Goal: Find specific page/section: Find specific page/section

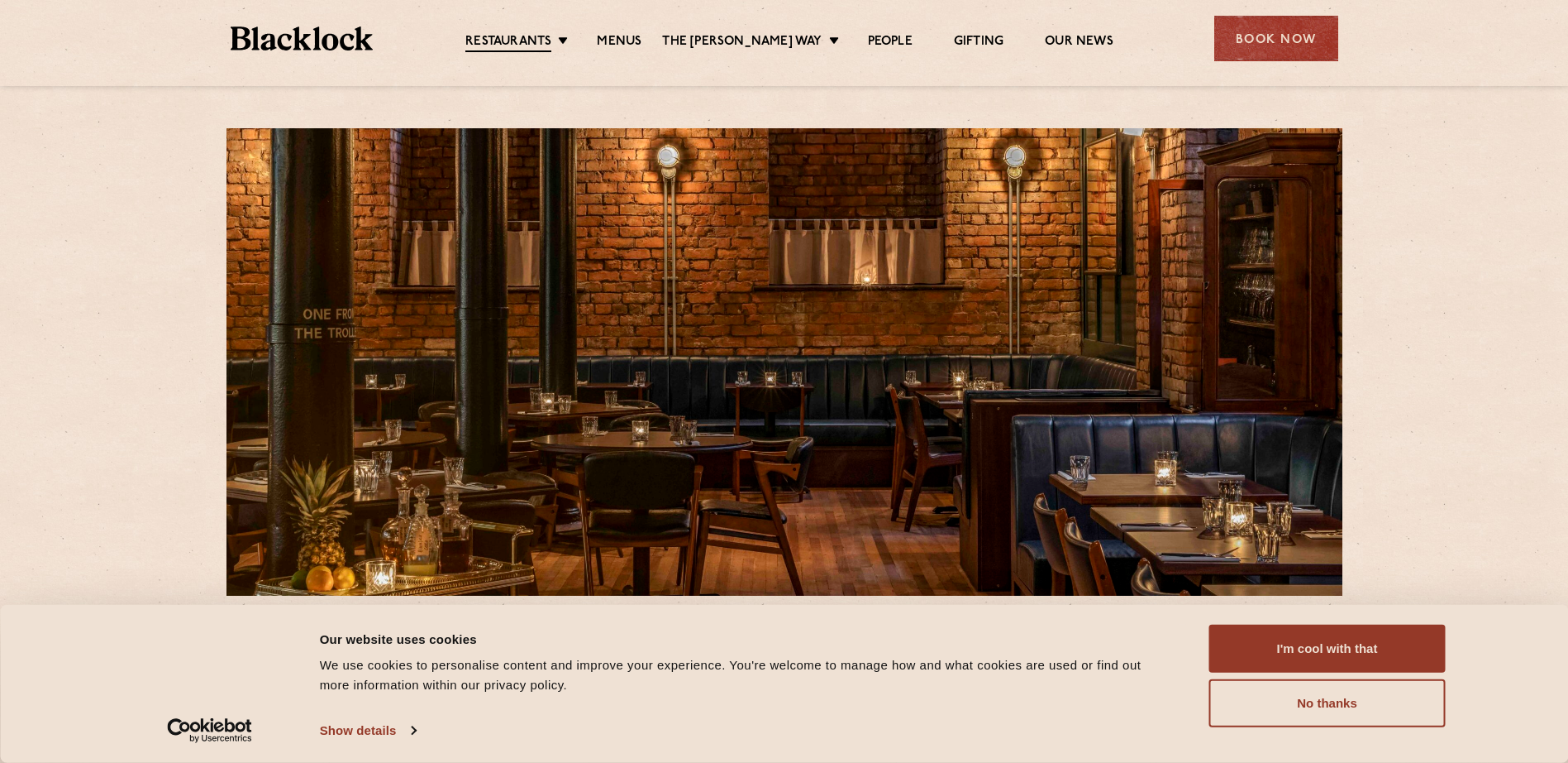
click at [641, 42] on link "Menus" at bounding box center [618, 42] width 45 height 17
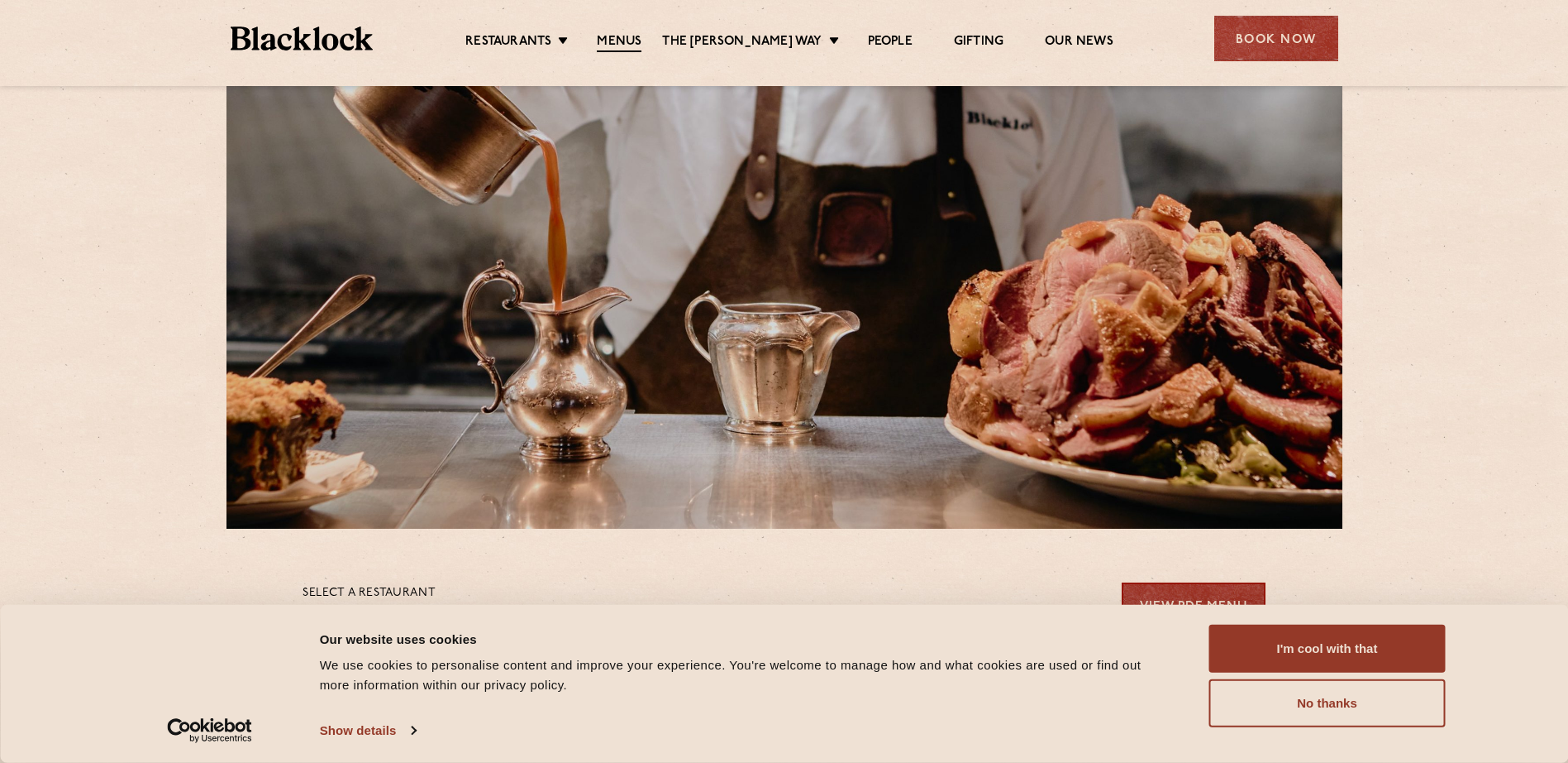
scroll to position [165, 0]
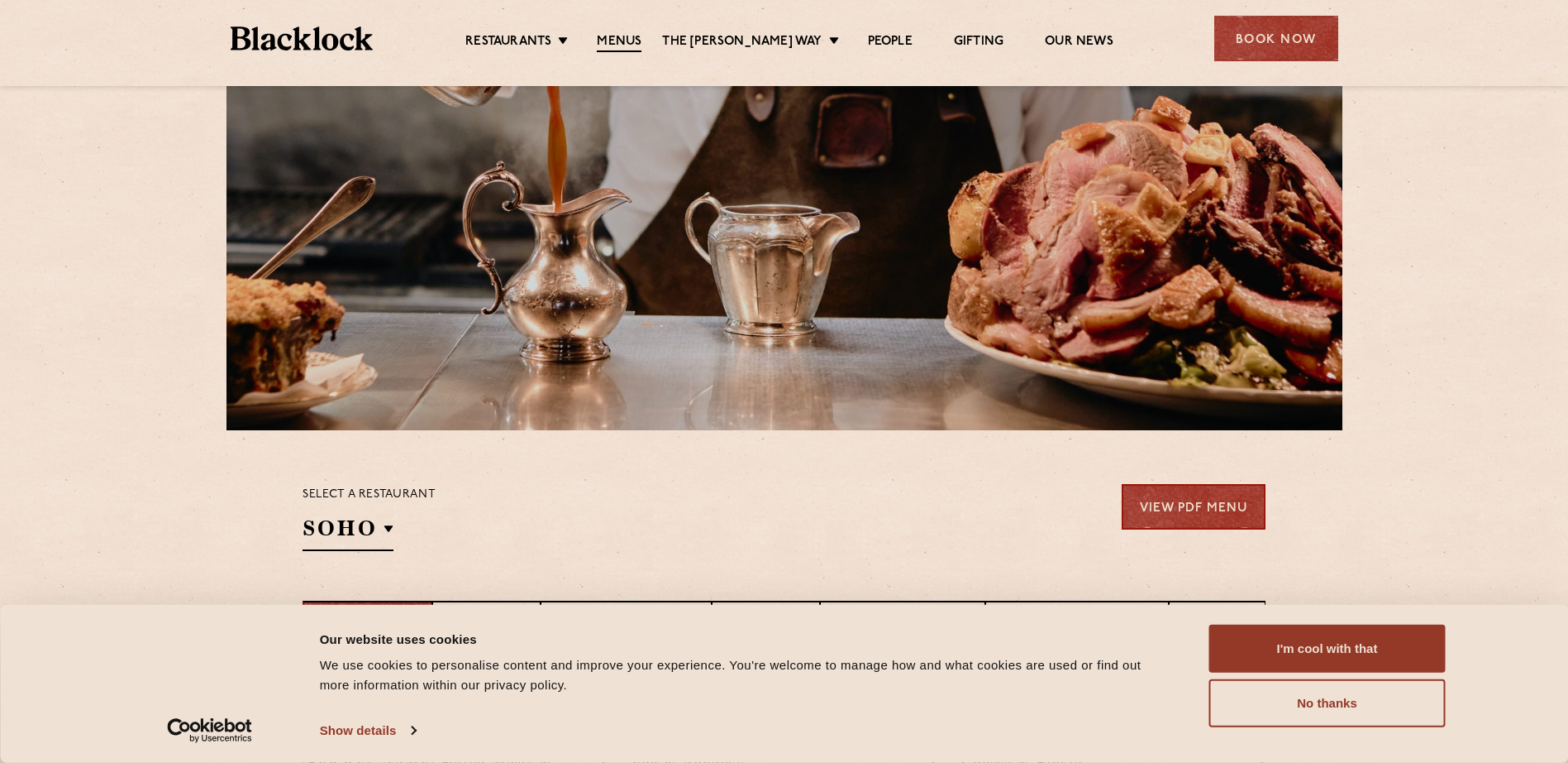
click at [1307, 645] on button "I'm cool with that" at bounding box center [1328, 649] width 237 height 48
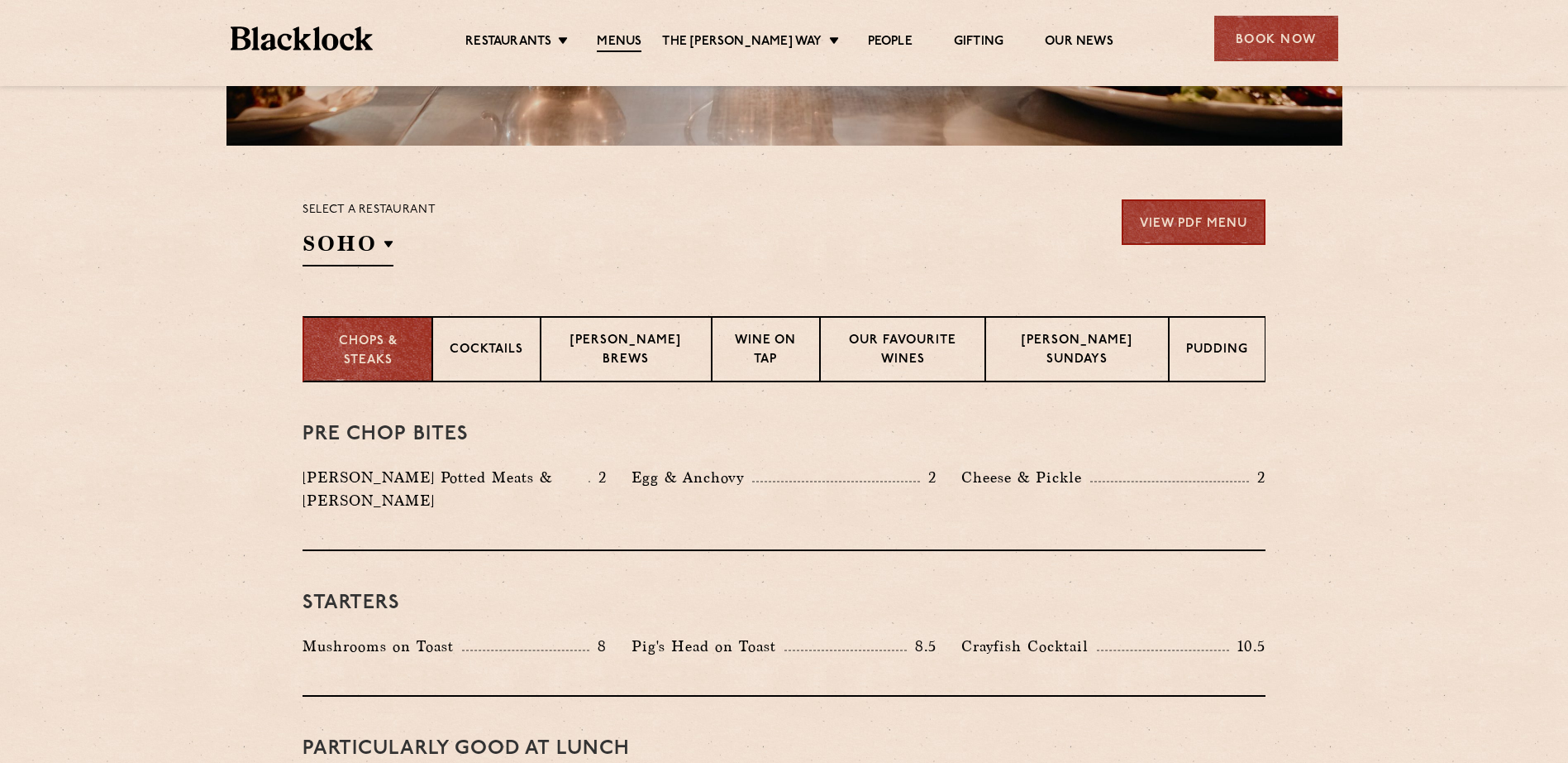
scroll to position [331, 0]
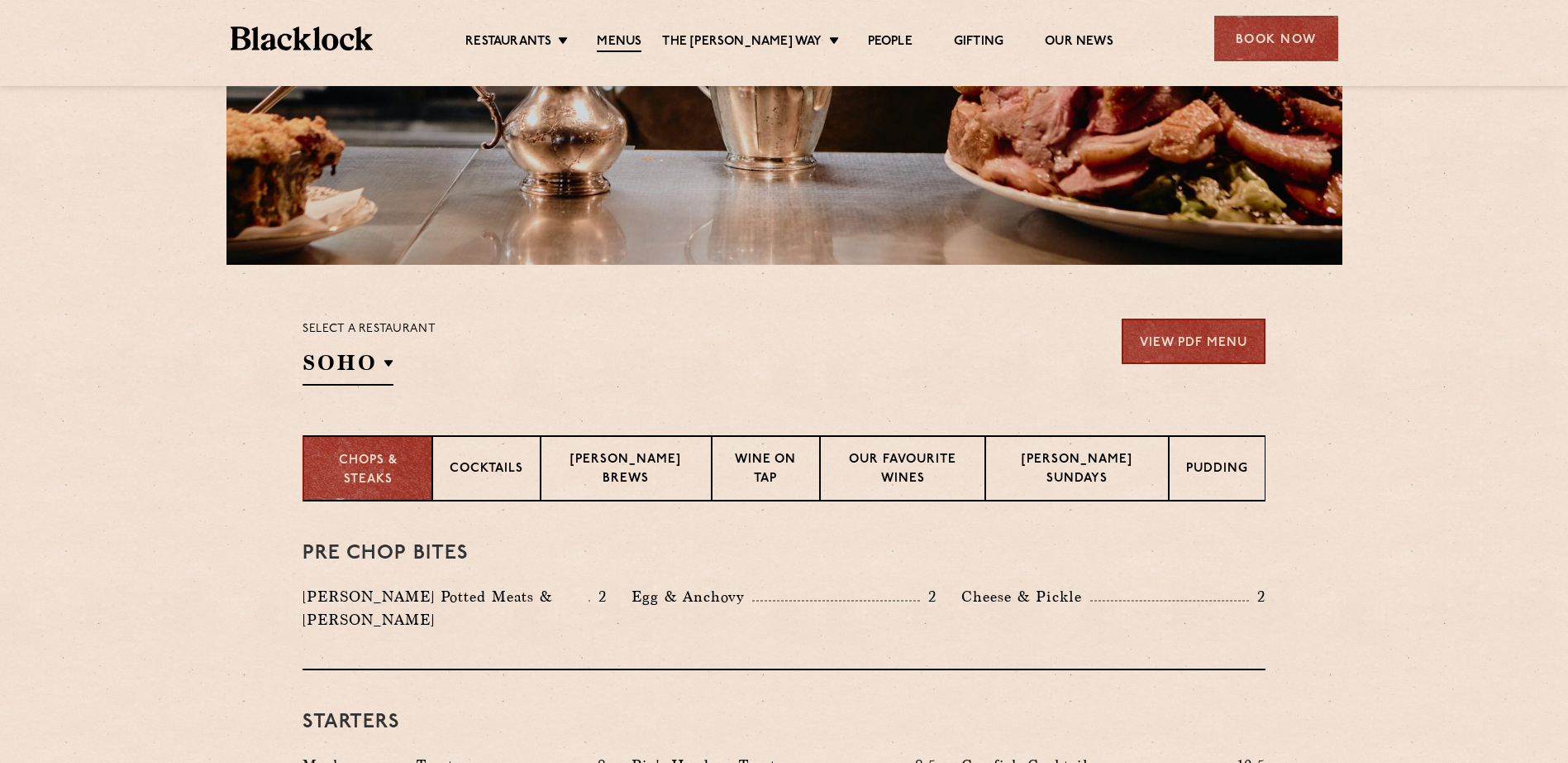
click at [380, 362] on h2 "SOHO" at bounding box center [347, 366] width 90 height 37
click at [0, 0] on p "[GEOGRAPHIC_DATA]" at bounding box center [0, 0] width 0 height 0
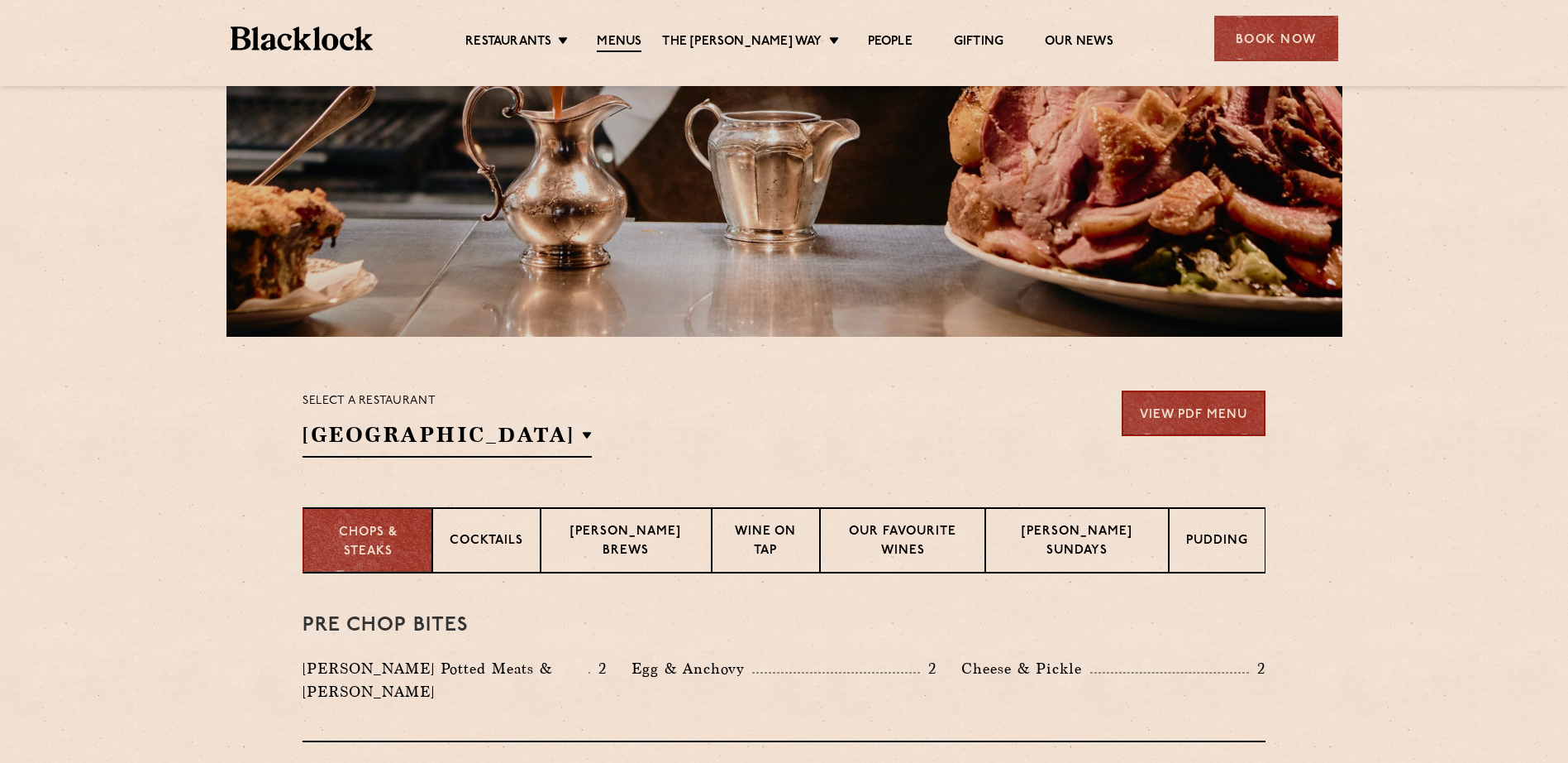
scroll to position [267, 0]
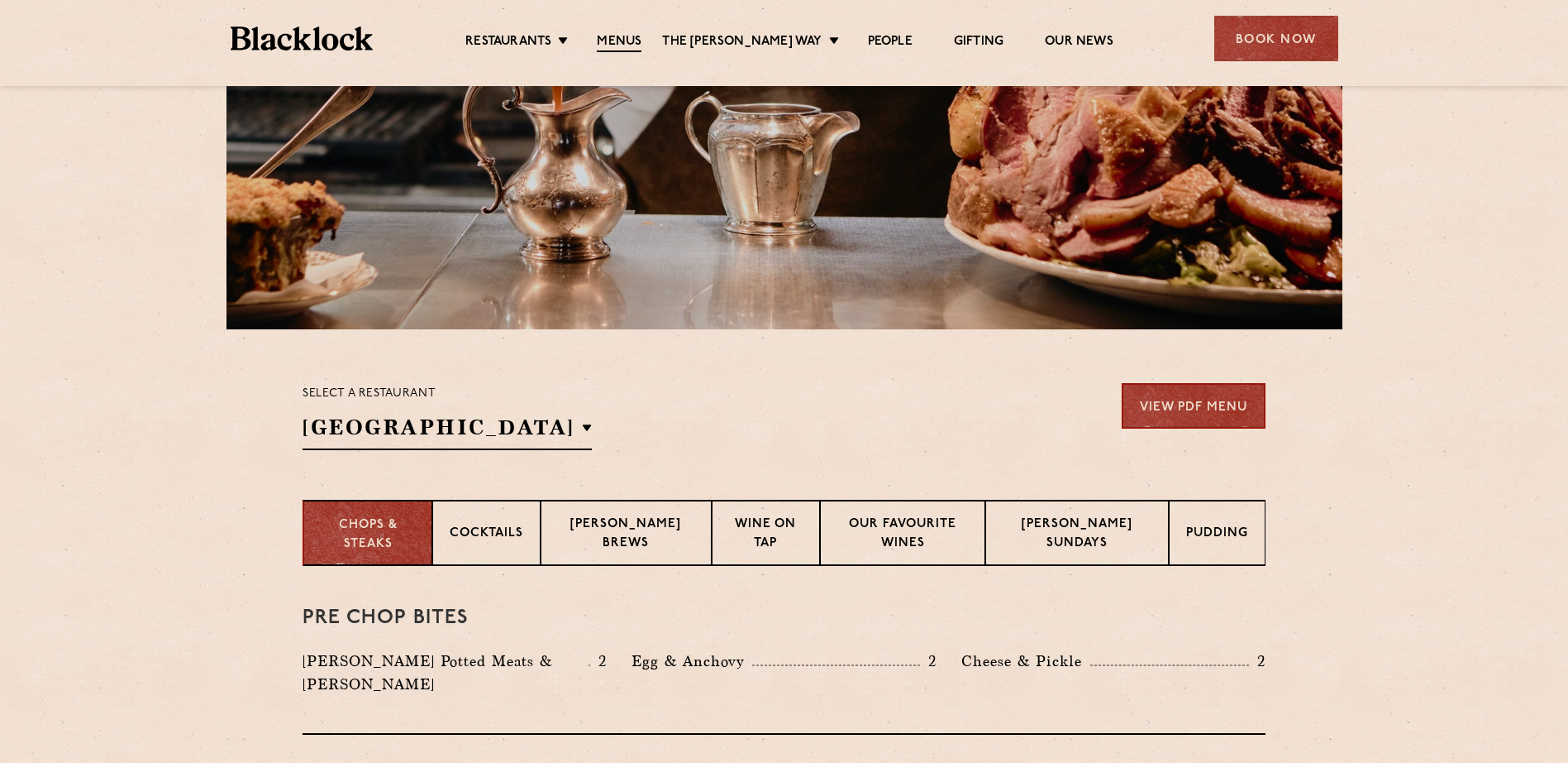
click at [1053, 519] on p "Blacklock Sundays" at bounding box center [1078, 534] width 149 height 39
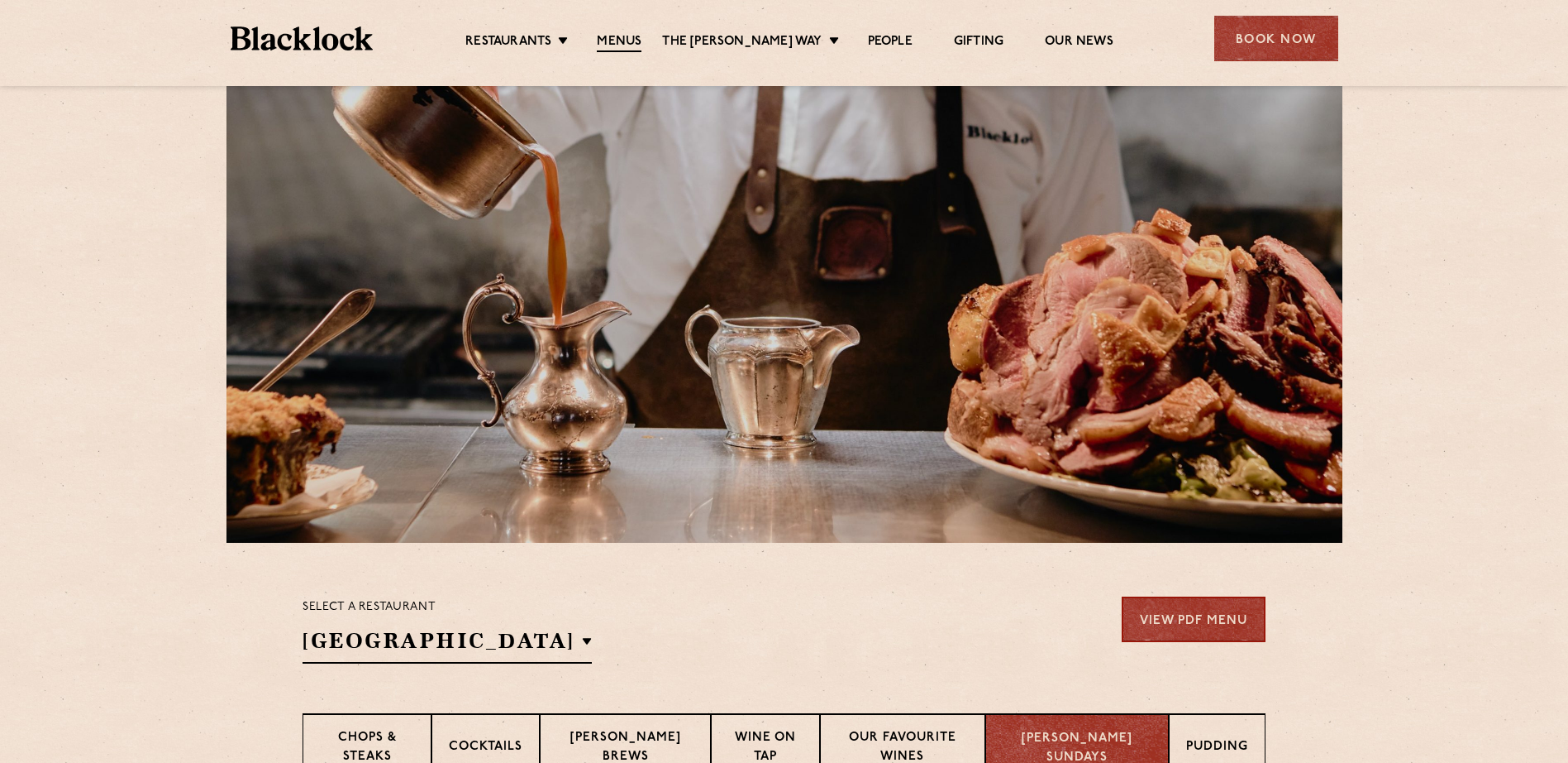
scroll to position [0, 0]
